Goal: Task Accomplishment & Management: Use online tool/utility

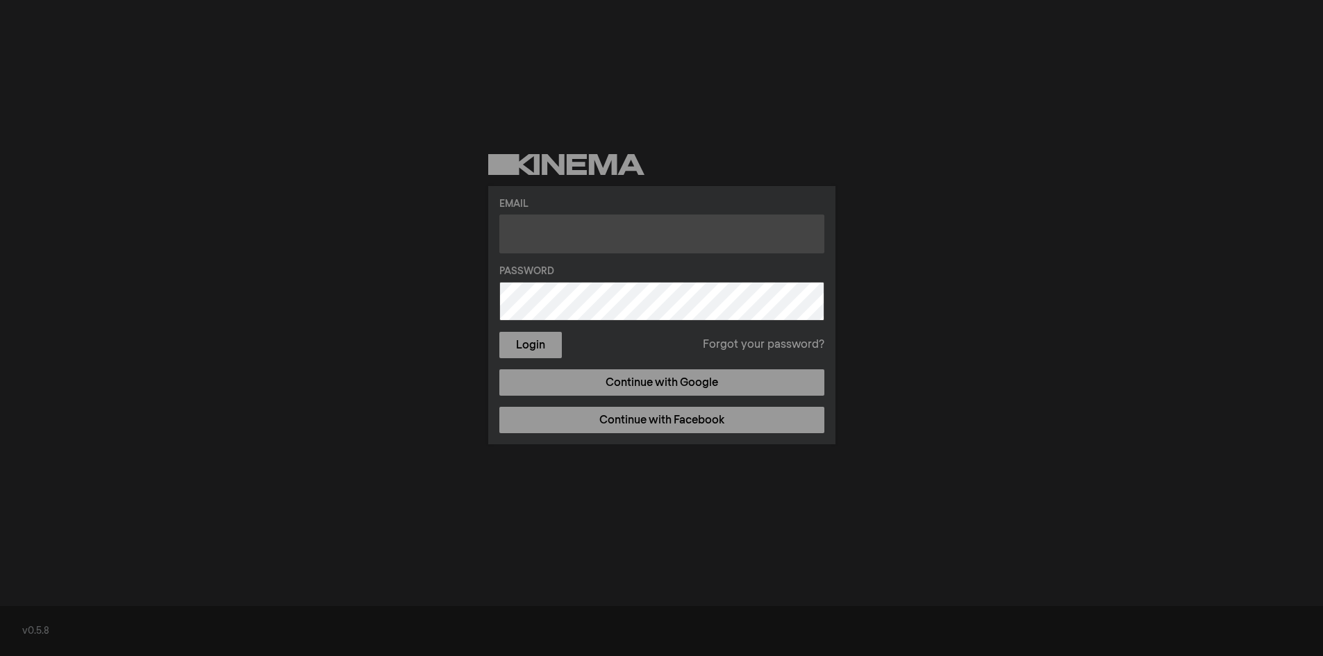
click at [581, 233] on input "text" at bounding box center [661, 234] width 325 height 39
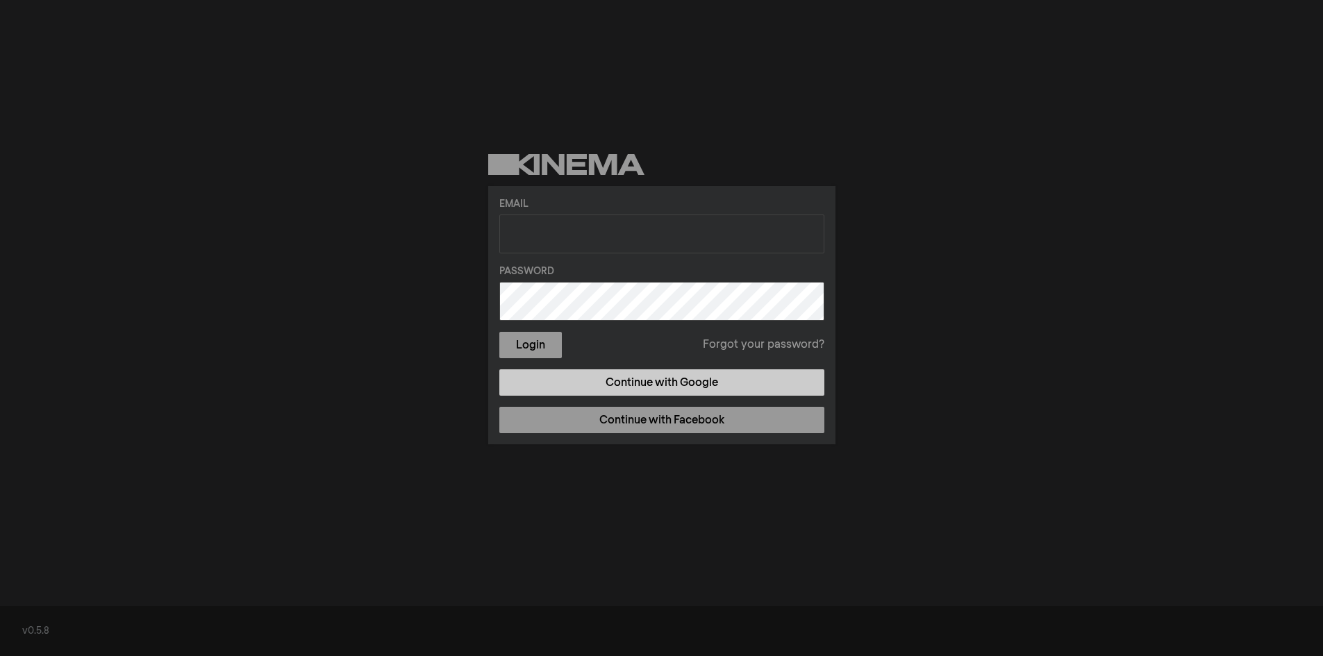
click at [693, 389] on link "Continue with Google" at bounding box center [661, 382] width 325 height 26
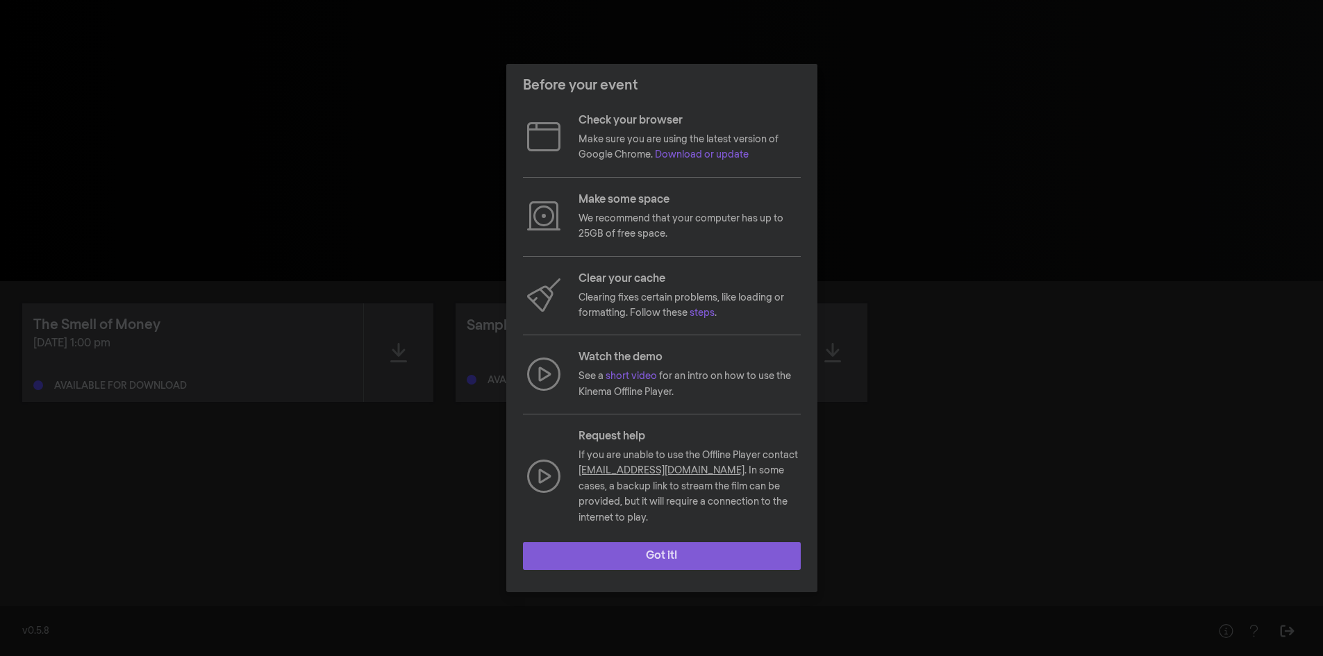
click at [698, 558] on button "Got it!" at bounding box center [662, 556] width 278 height 28
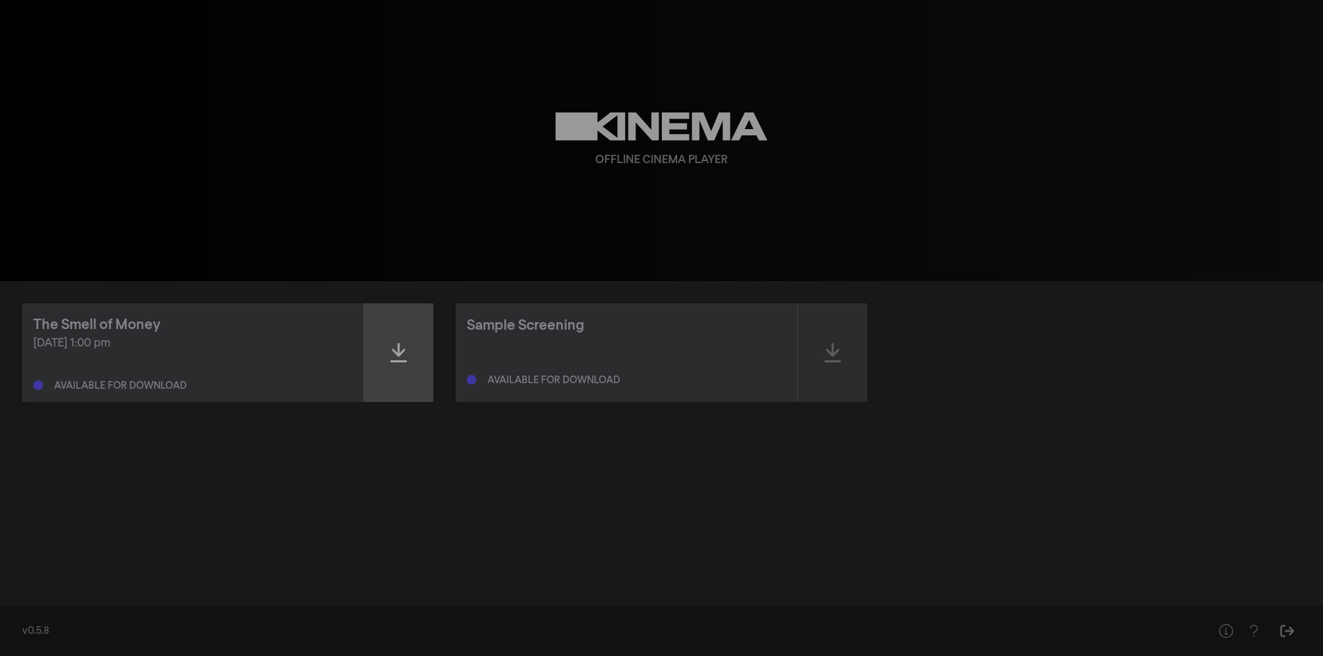
click at [408, 342] on div at bounding box center [398, 353] width 69 height 99
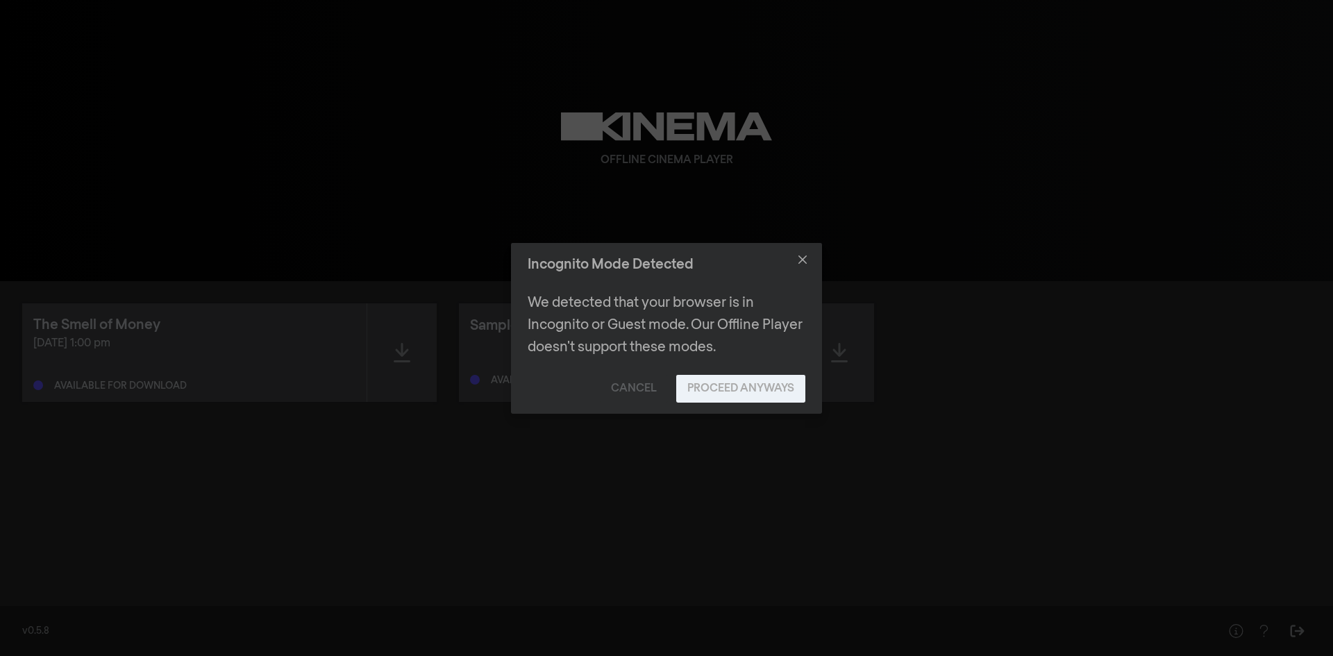
click at [720, 383] on button "Proceed Anyways" at bounding box center [740, 389] width 129 height 28
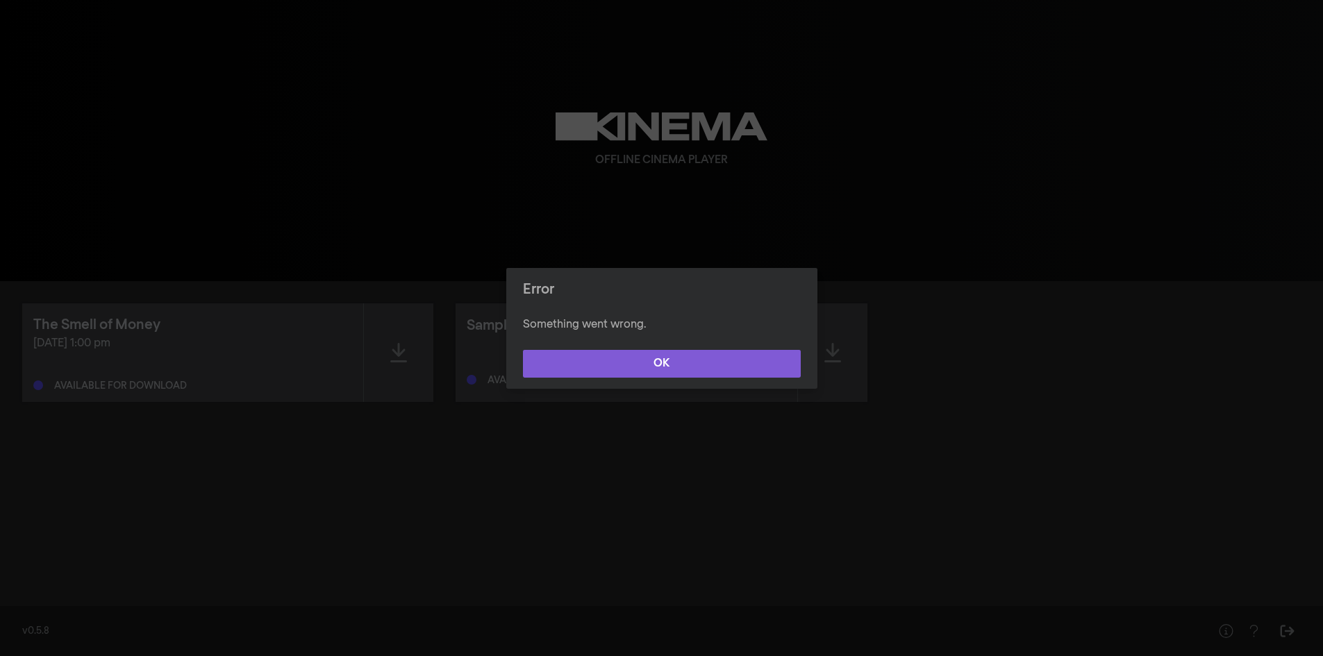
click at [645, 362] on button "OK" at bounding box center [662, 364] width 278 height 28
